Goal: Information Seeking & Learning: Understand process/instructions

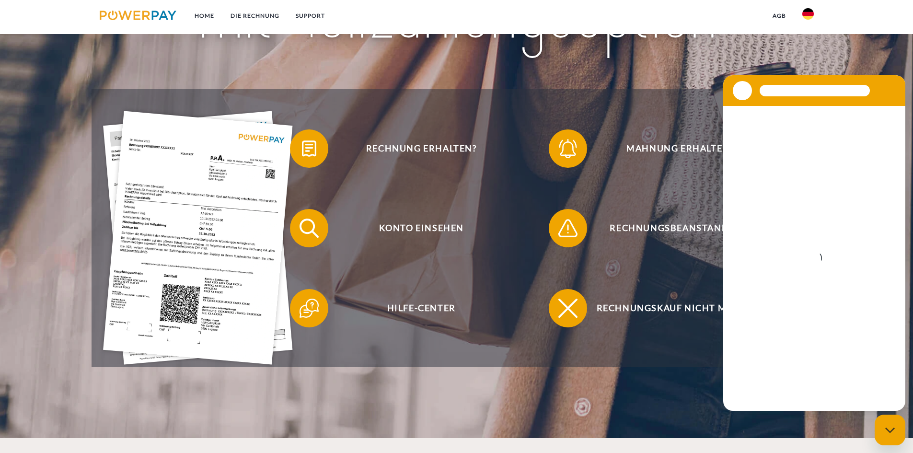
scroll to position [192, 0]
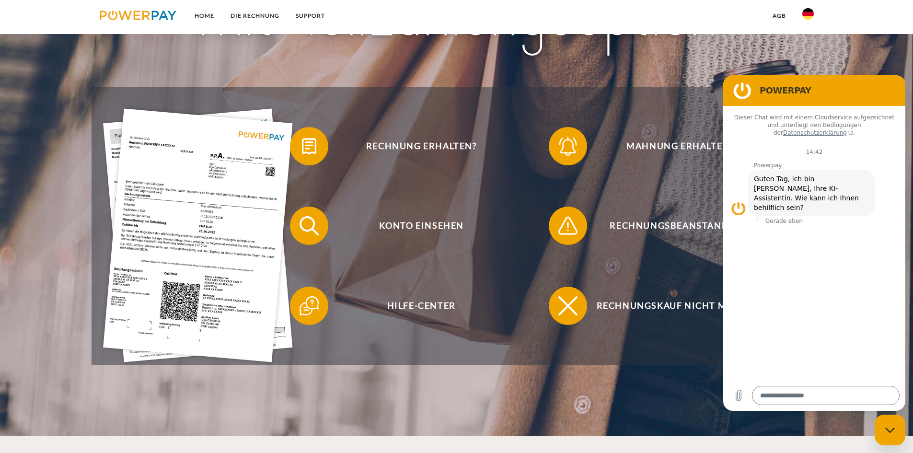
click at [898, 435] on div "Messaging-Fenster schließen" at bounding box center [890, 430] width 29 height 29
type textarea "*"
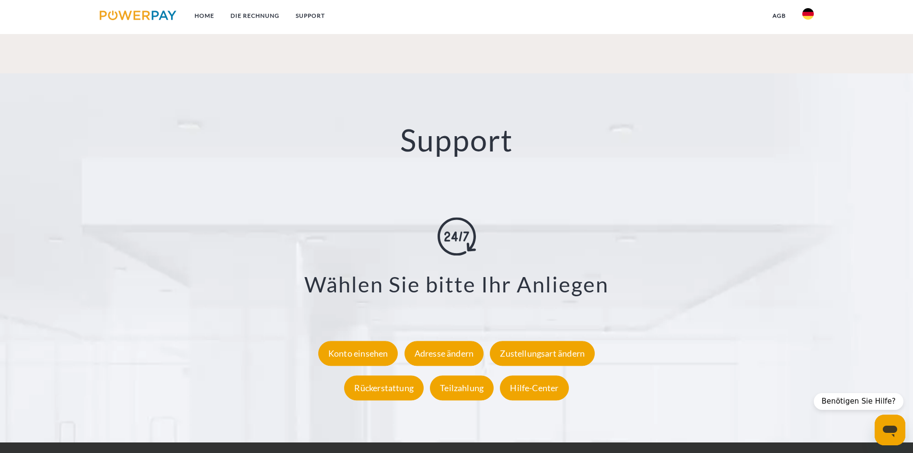
scroll to position [1766, 0]
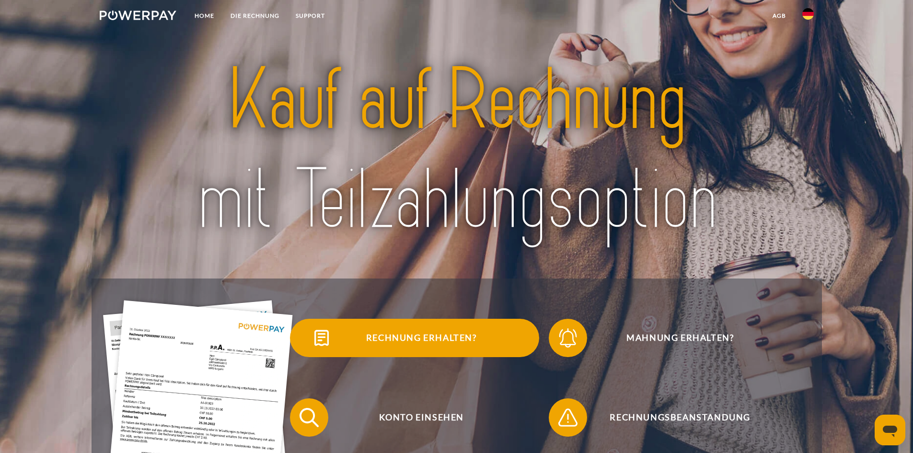
click at [417, 333] on span "Rechnung erhalten?" at bounding box center [421, 338] width 235 height 38
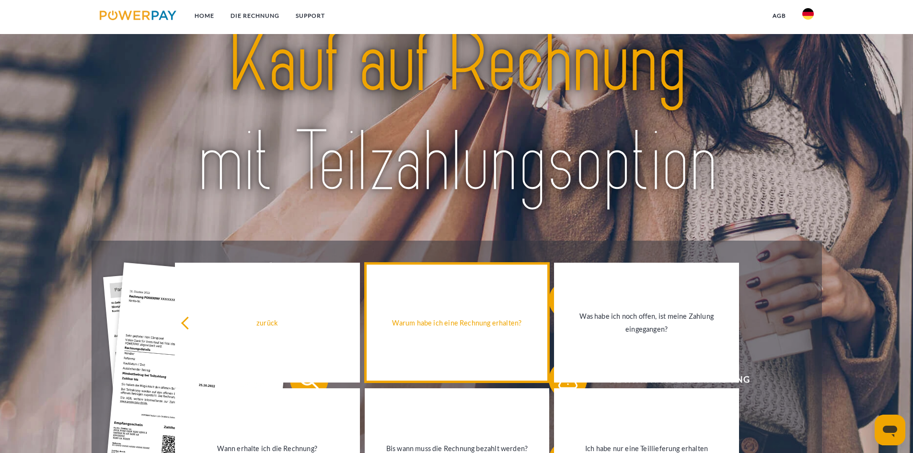
scroll to position [48, 0]
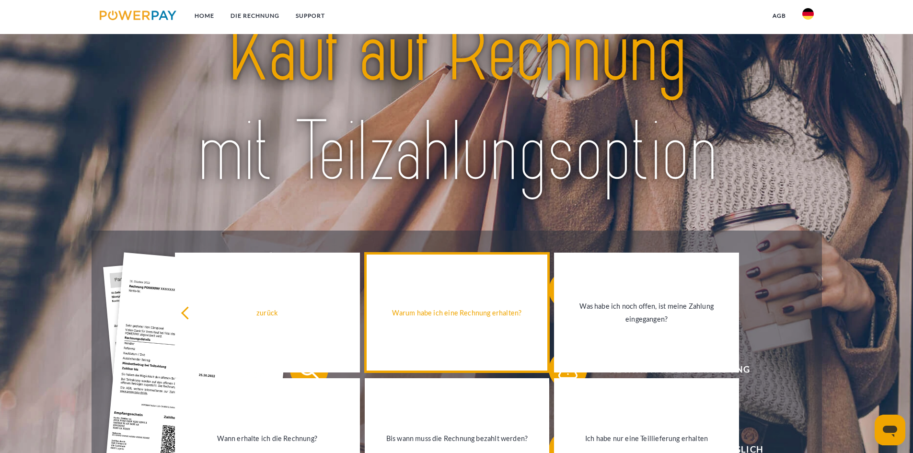
click at [395, 333] on link "Warum habe ich eine Rechnung erhalten?" at bounding box center [457, 313] width 185 height 120
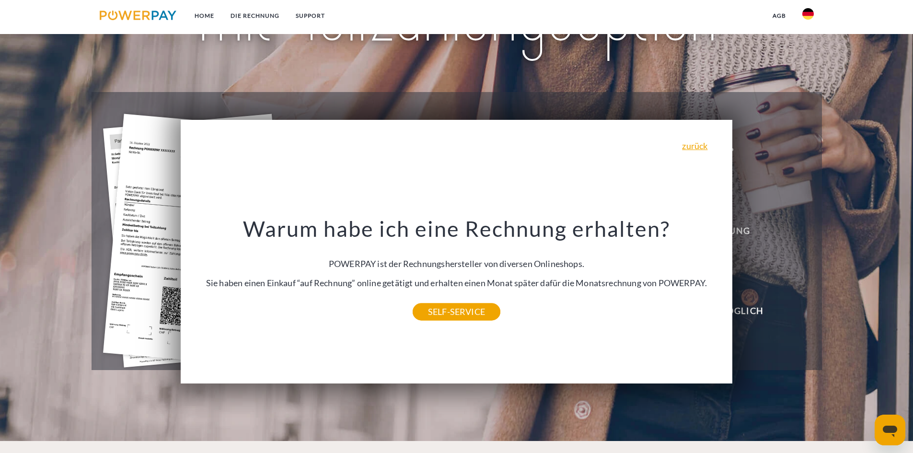
scroll to position [192, 0]
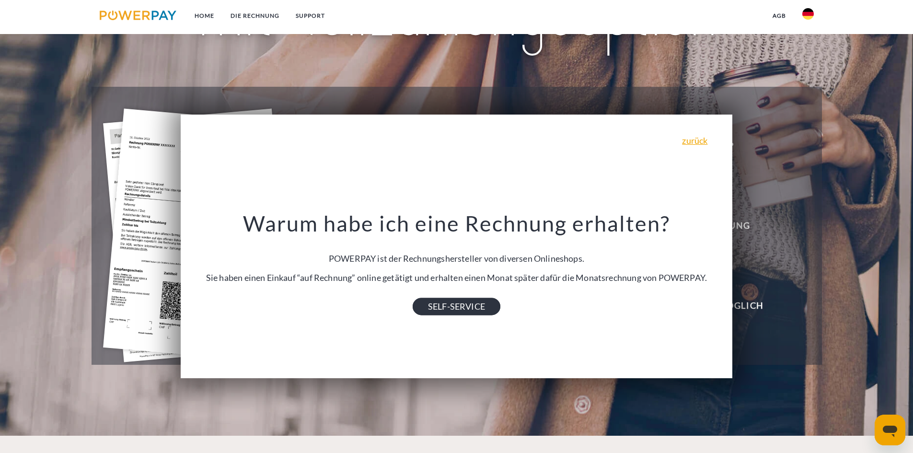
click at [431, 312] on link "SELF-SERVICE" at bounding box center [457, 306] width 88 height 17
